Goal: Transaction & Acquisition: Book appointment/travel/reservation

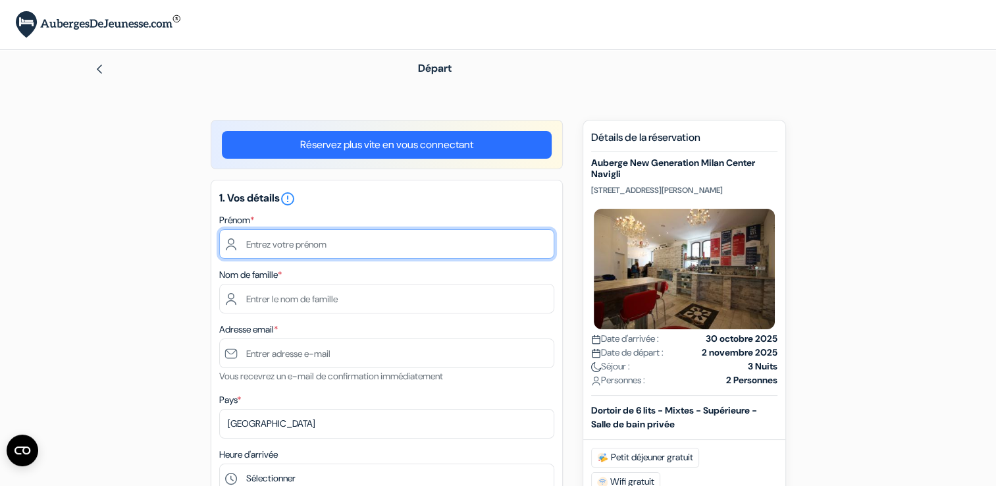
click at [349, 251] on input "text" at bounding box center [386, 244] width 335 height 30
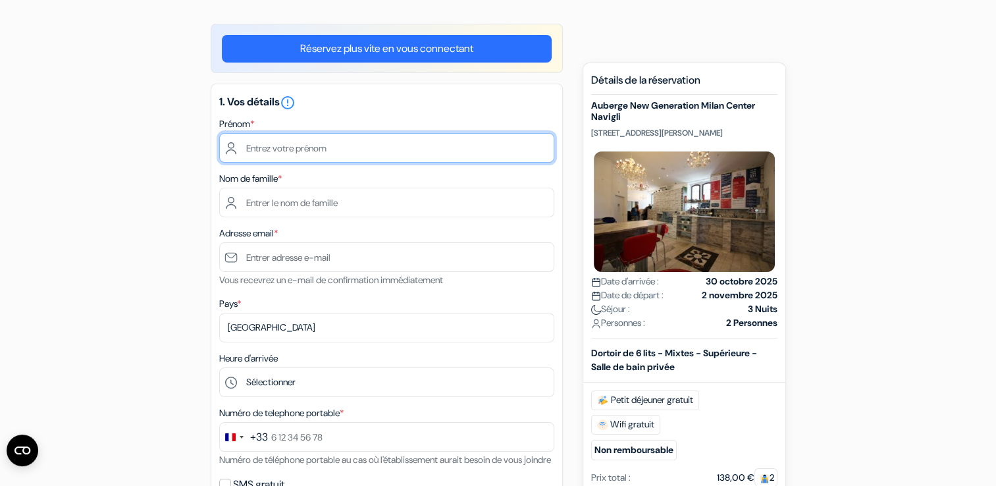
scroll to position [99, 0]
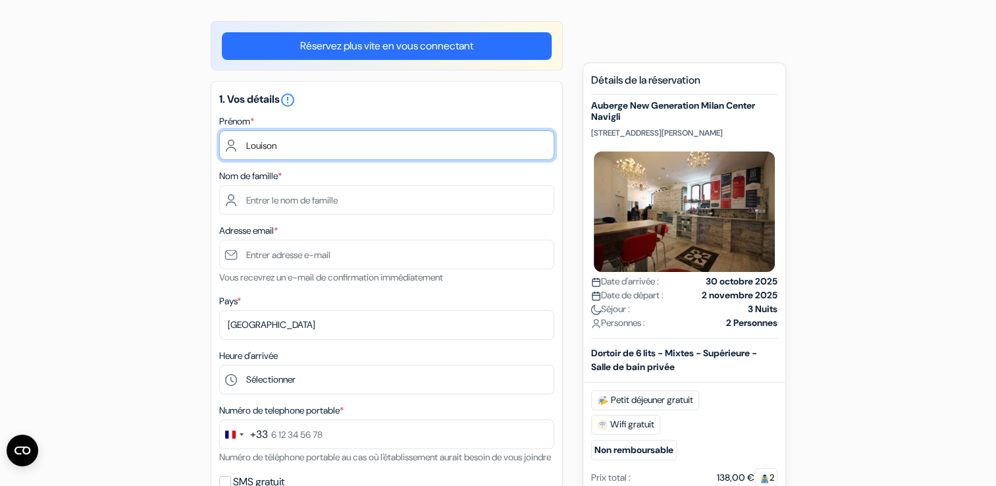
type input "Louison"
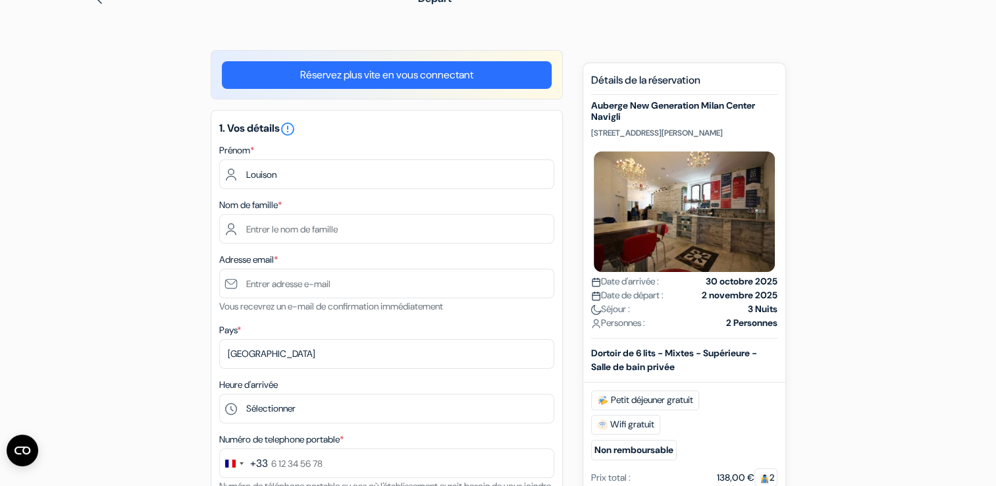
scroll to position [71, 0]
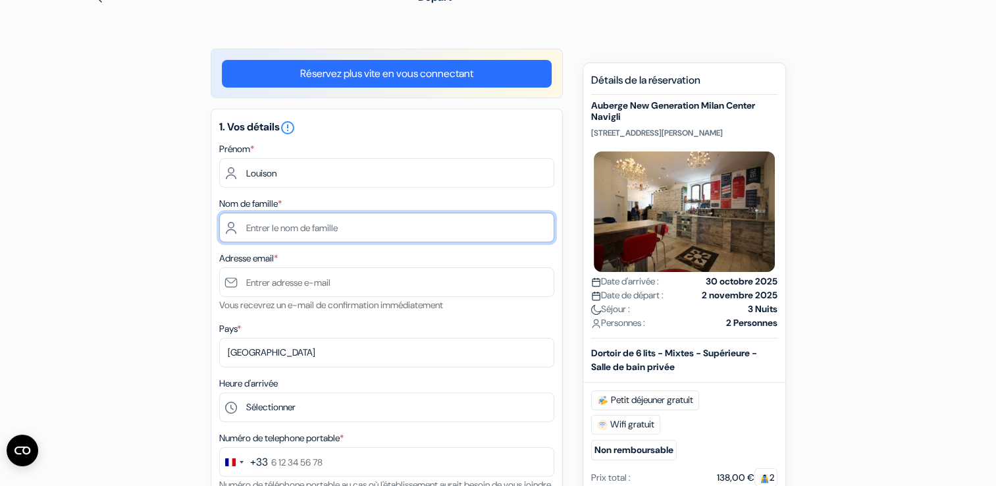
click at [255, 224] on input "text" at bounding box center [386, 228] width 335 height 30
type input "Lafaille"
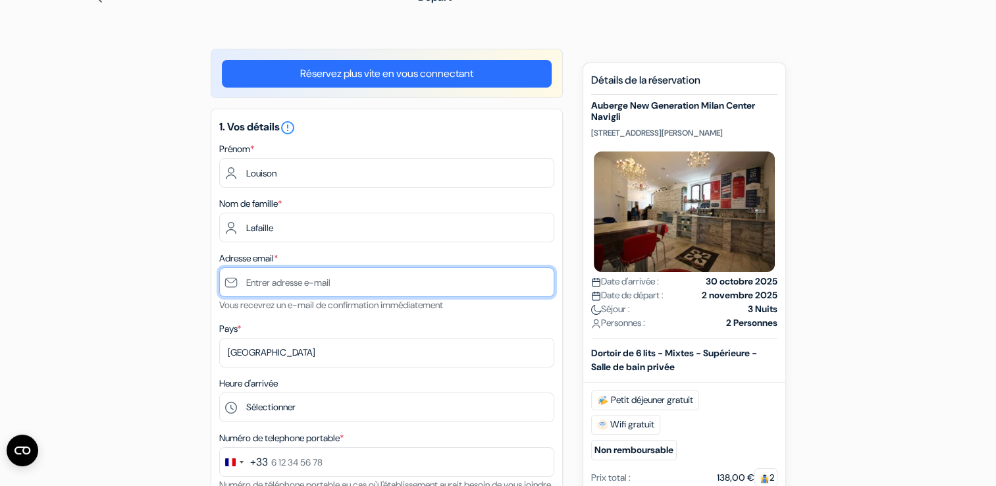
click at [273, 281] on input "text" at bounding box center [386, 282] width 335 height 30
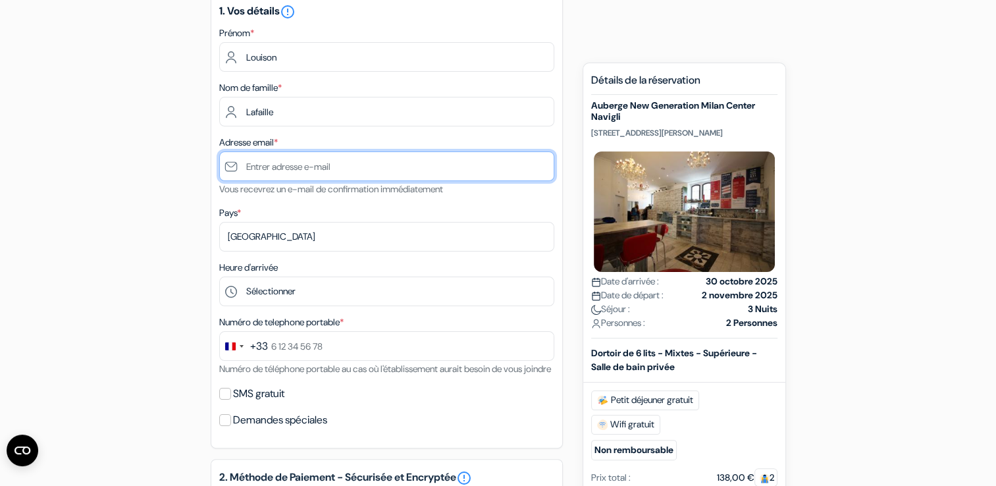
scroll to position [190, 0]
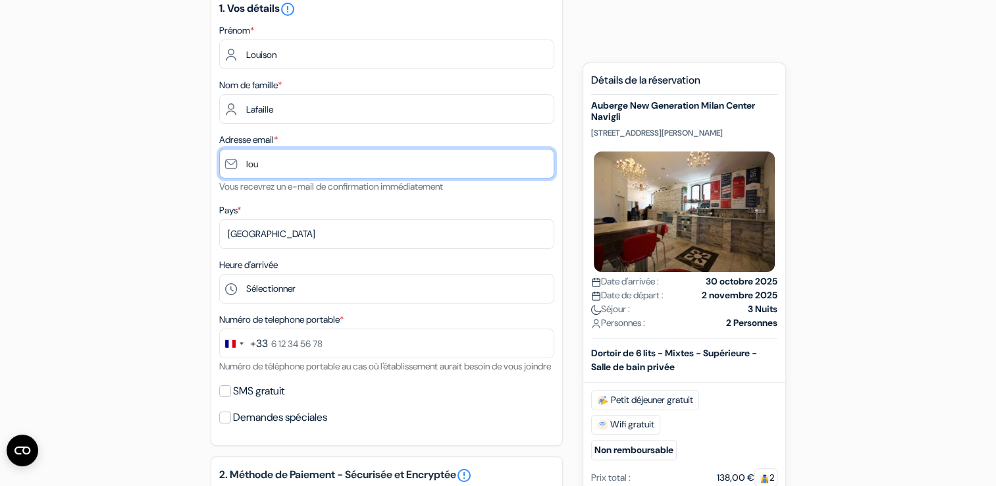
type input "[EMAIL_ADDRESS][DOMAIN_NAME]"
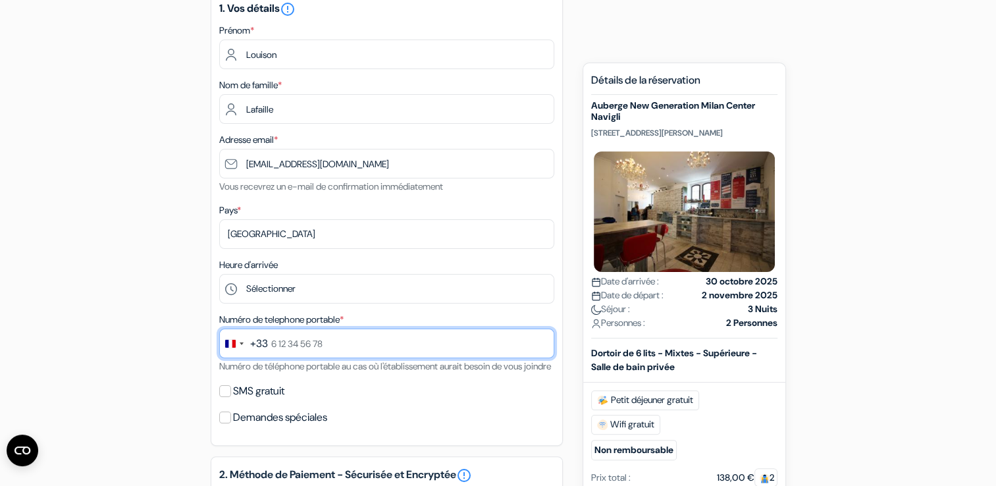
type input "0781487549"
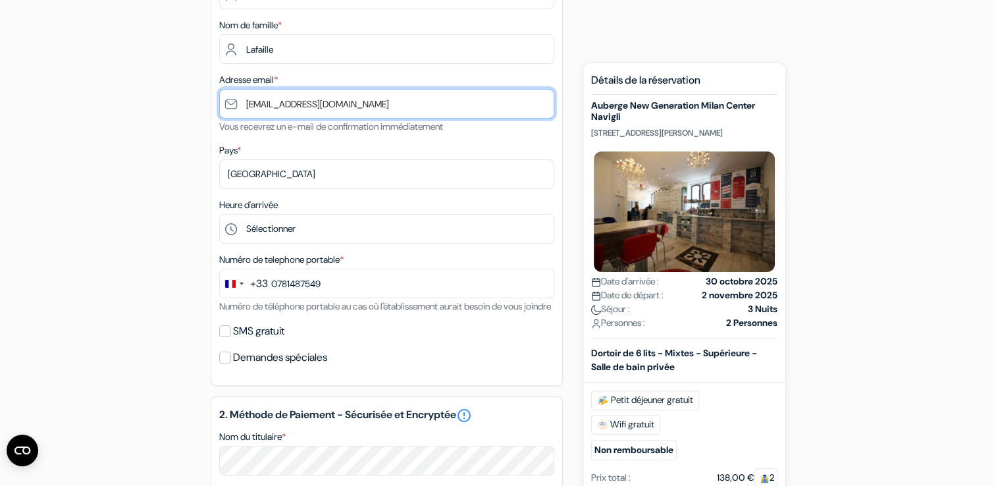
scroll to position [250, 0]
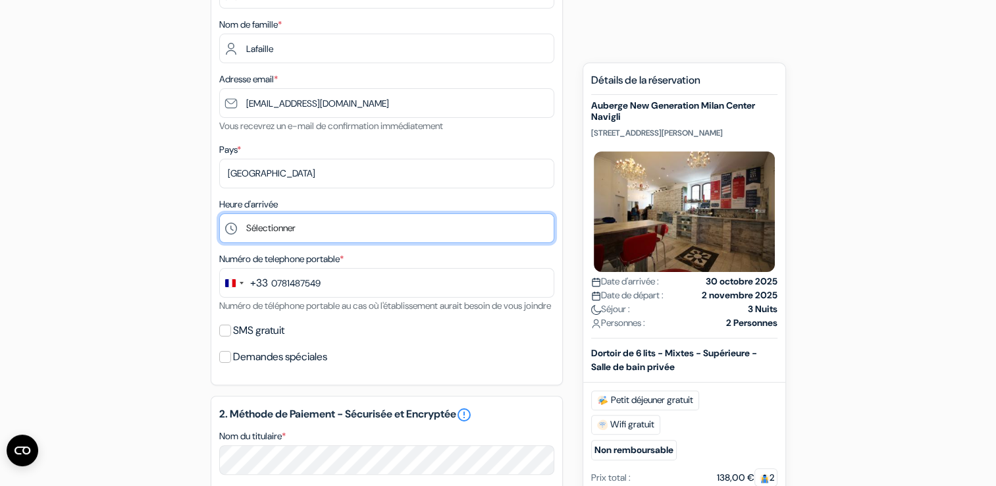
click at [354, 225] on select "Sélectionner 1:00 2:00 3:00 4:00 5:00 6:00 7:00 8:00 9:00 10:00 11:00 12:00 13:…" at bounding box center [386, 228] width 335 height 30
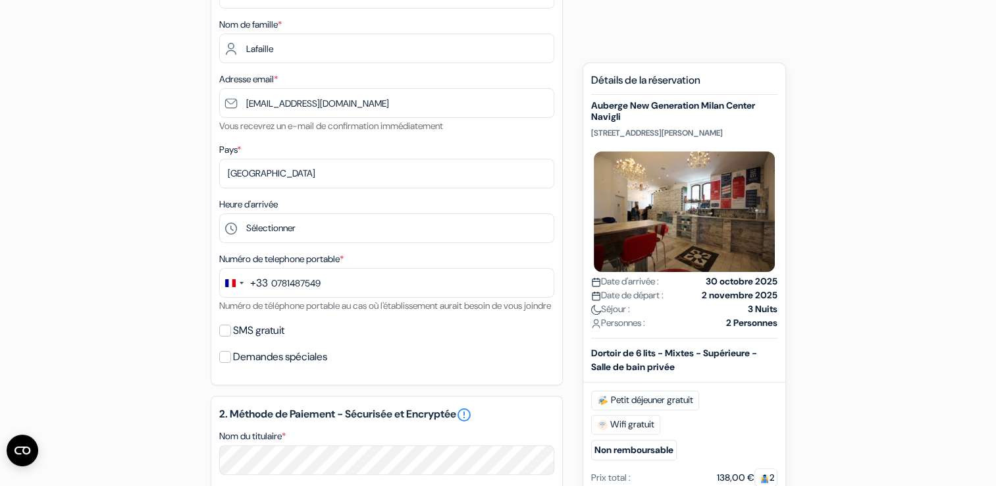
click at [180, 147] on div "add_box Auberge New Generation Milan Center Navigli Via Marco Burigozzo 11, Mil…" at bounding box center [498, 401] width 869 height 1062
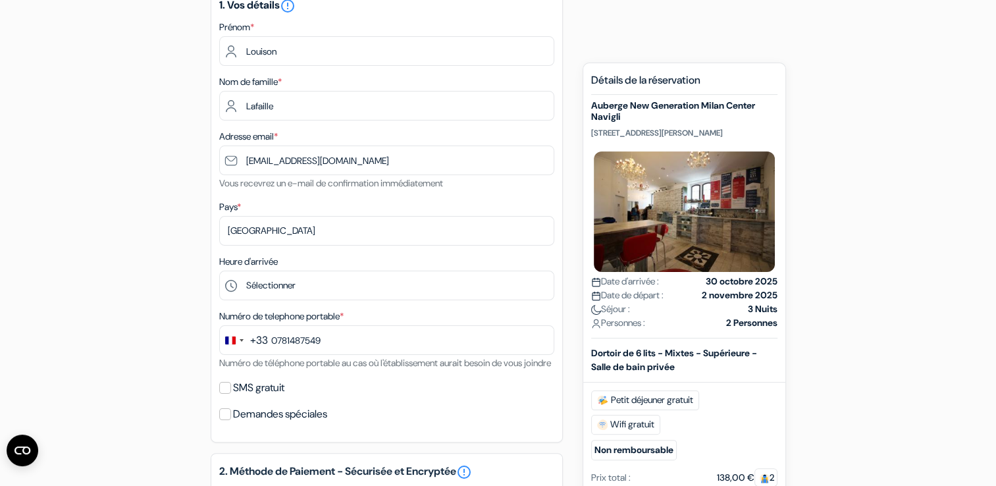
scroll to position [194, 0]
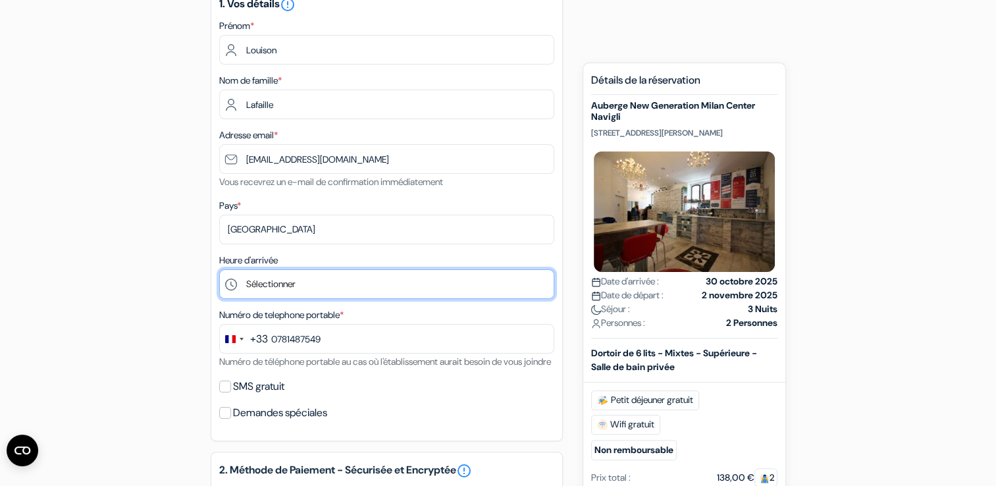
click at [349, 288] on select "Sélectionner 1:00 2:00 3:00 4:00 5:00 6:00 7:00 8:00 9:00 10:00 11:00 12:00 13:…" at bounding box center [386, 284] width 335 height 30
select select "8"
click at [219, 270] on select "Sélectionner 1:00 2:00 3:00 4:00 5:00 6:00 7:00 8:00 9:00 10:00 11:00 12:00 13:…" at bounding box center [386, 284] width 335 height 30
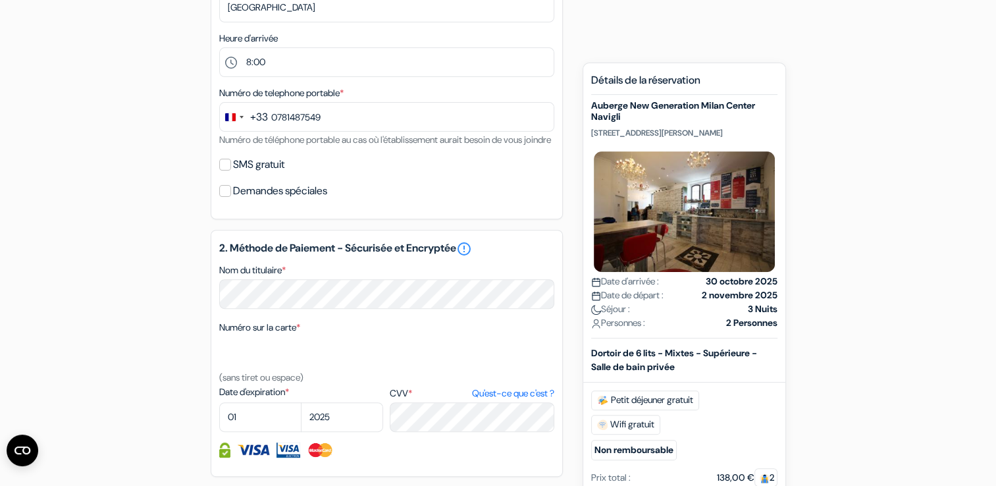
scroll to position [418, 0]
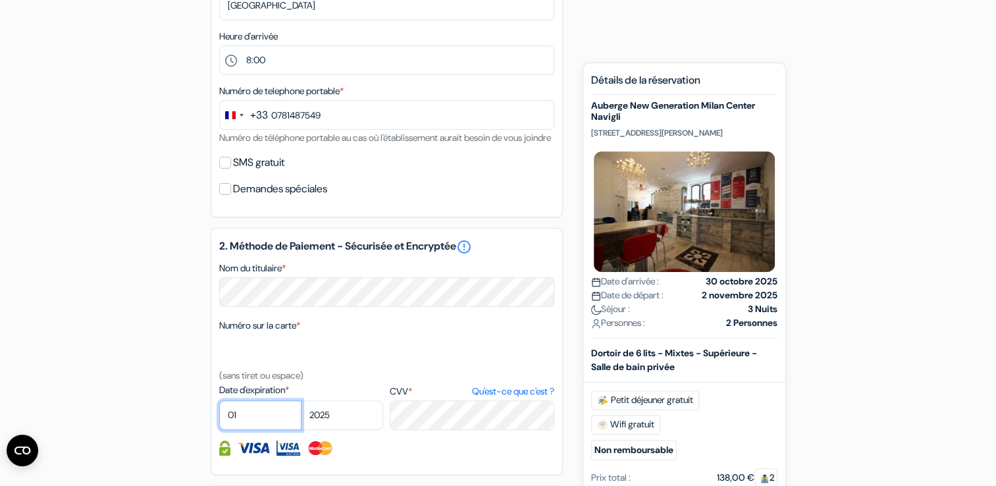
click at [258, 430] on select "01 02 03 04 05 06 07 08 09 10 11 12" at bounding box center [260, 415] width 82 height 30
select select "09"
click at [219, 417] on select "01 02 03 04 05 06 07 08 09 10 11 12" at bounding box center [260, 415] width 82 height 30
click at [338, 430] on select "2025 2026 2027 2028 2029 2030 2031 2032 2033 2034 2035 2036 2037 2038 2039 2040…" at bounding box center [342, 415] width 82 height 30
select select "2027"
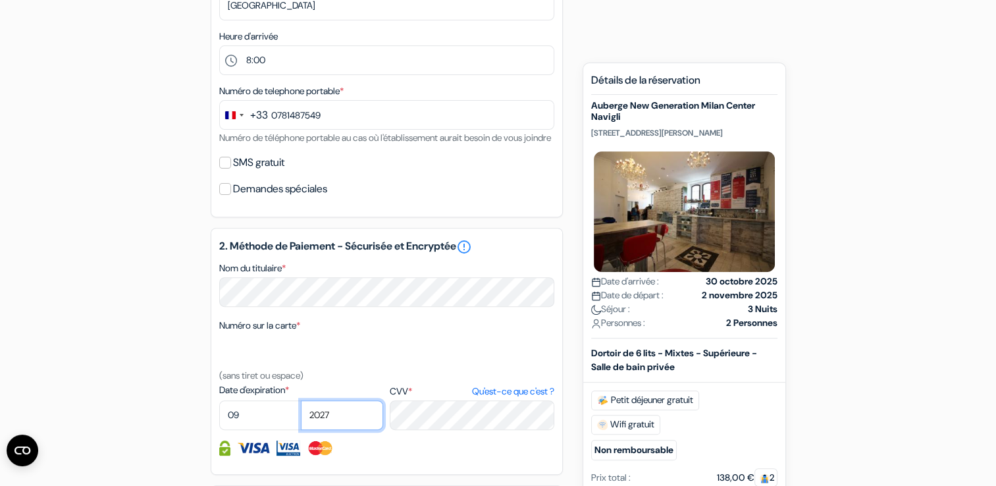
click at [301, 417] on select "2025 2026 2027 2028 2029 2030 2031 2032 2033 2034 2035 2036 2037 2038 2039 2040…" at bounding box center [342, 415] width 82 height 30
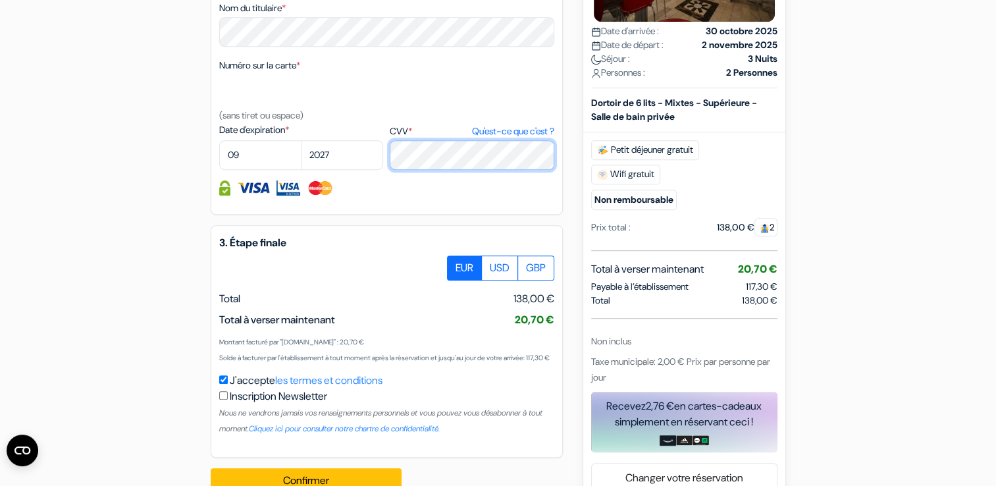
scroll to position [741, 0]
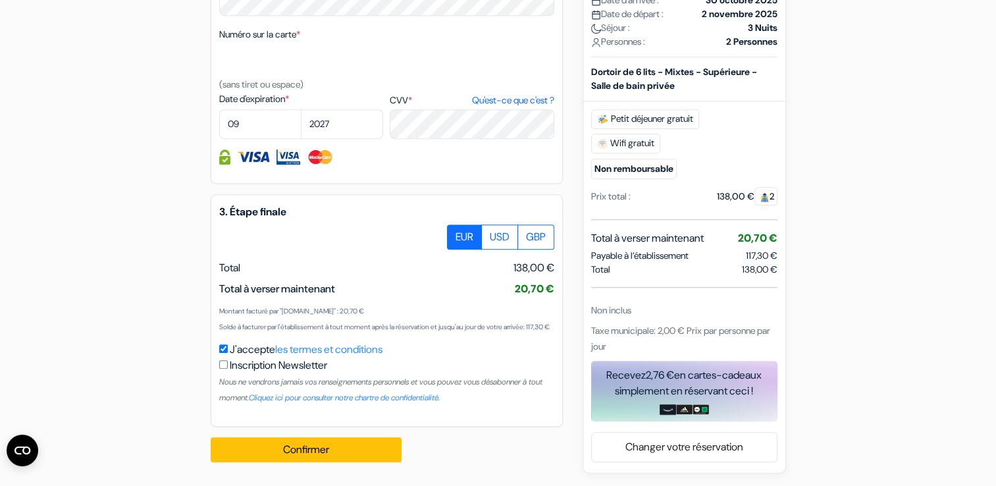
click at [742, 241] on span "20,70 €" at bounding box center [757, 237] width 39 height 14
click at [348, 455] on button "Confirmer Loading..." at bounding box center [306, 449] width 191 height 25
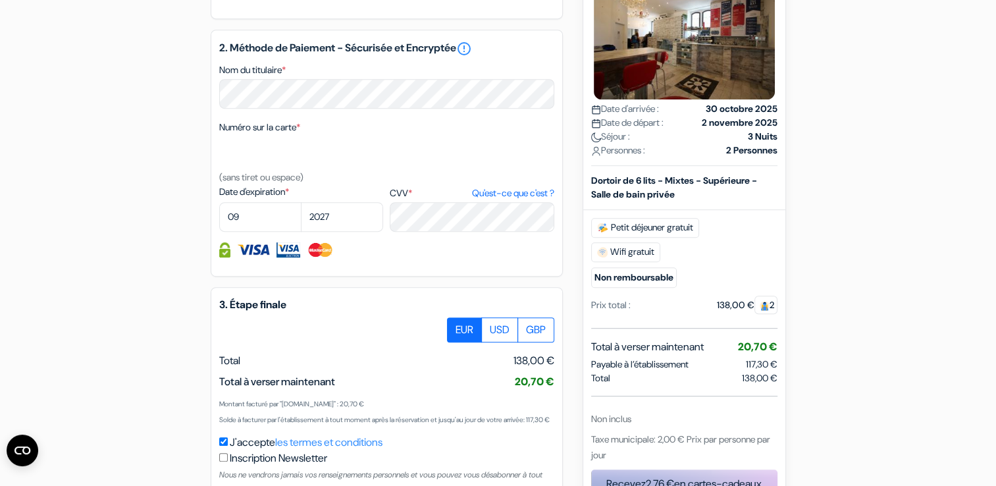
scroll to position [615, 0]
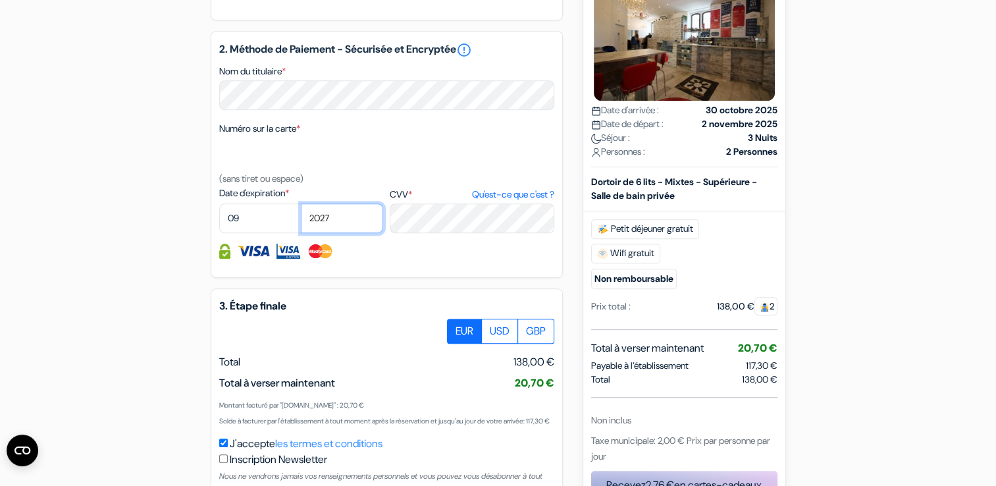
click at [328, 232] on select "2025 2026 2027 2028 2029 2030 2031 2032 2033 2034 2035 2036 2037 2038 2039 2040…" at bounding box center [342, 218] width 82 height 30
click at [301, 220] on select "2025 2026 2027 2028 2029 2030 2031 2032 2033 2034 2035 2036 2037 2038 2039 2040…" at bounding box center [342, 218] width 82 height 30
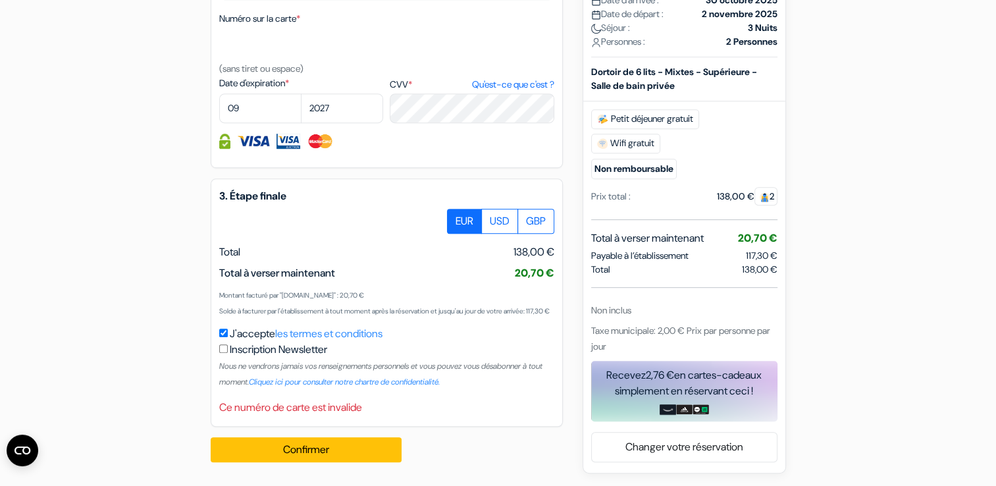
scroll to position [757, 0]
click at [348, 454] on button "Confirmer Loading..." at bounding box center [306, 449] width 191 height 25
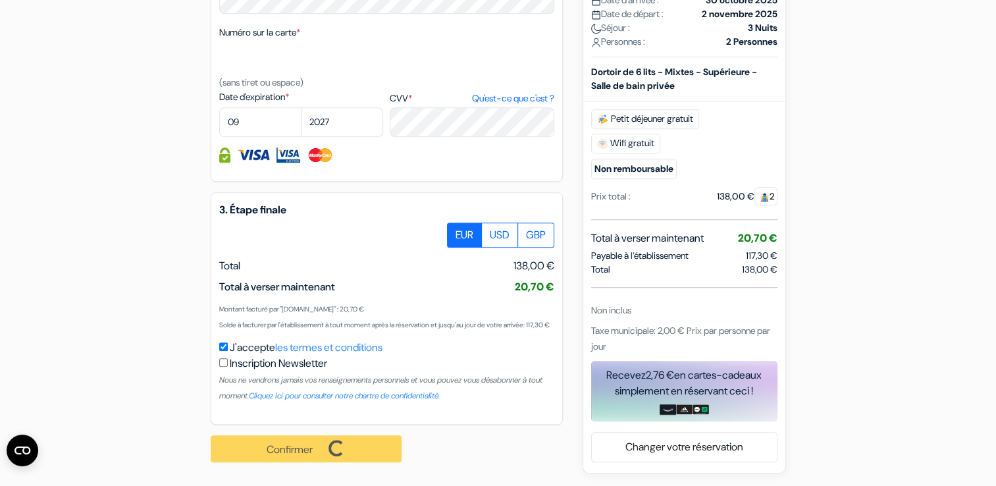
scroll to position [742, 0]
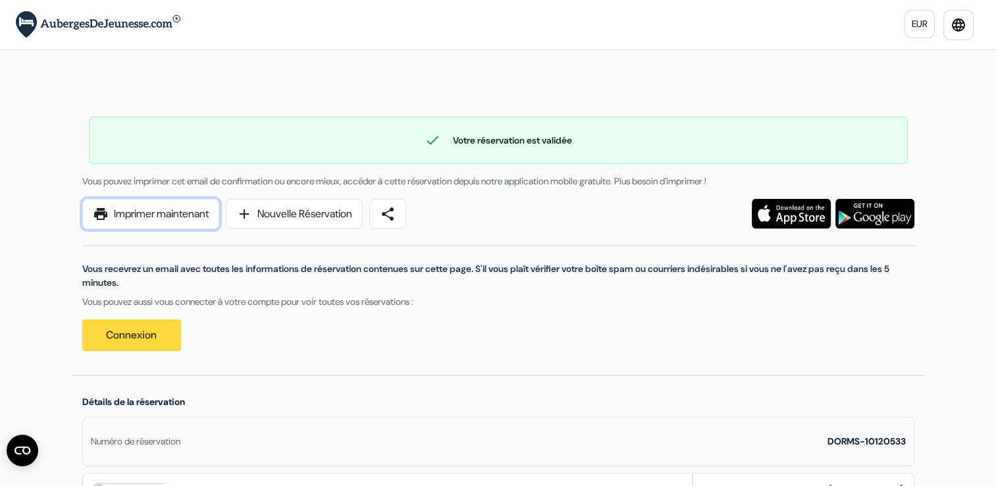
click at [190, 218] on link "print Imprimer maintenant" at bounding box center [150, 214] width 137 height 30
